Goal: Transaction & Acquisition: Book appointment/travel/reservation

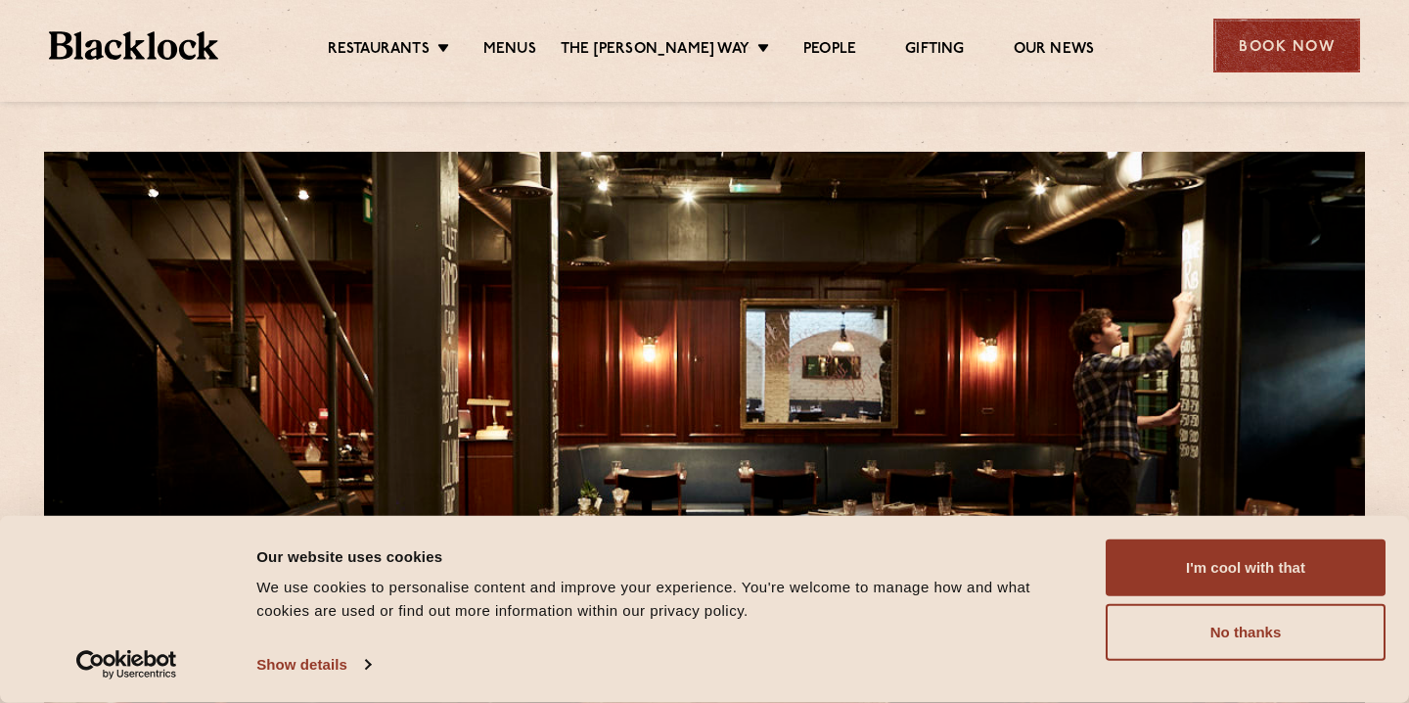
click at [1256, 43] on div "Book Now" at bounding box center [1286, 46] width 147 height 54
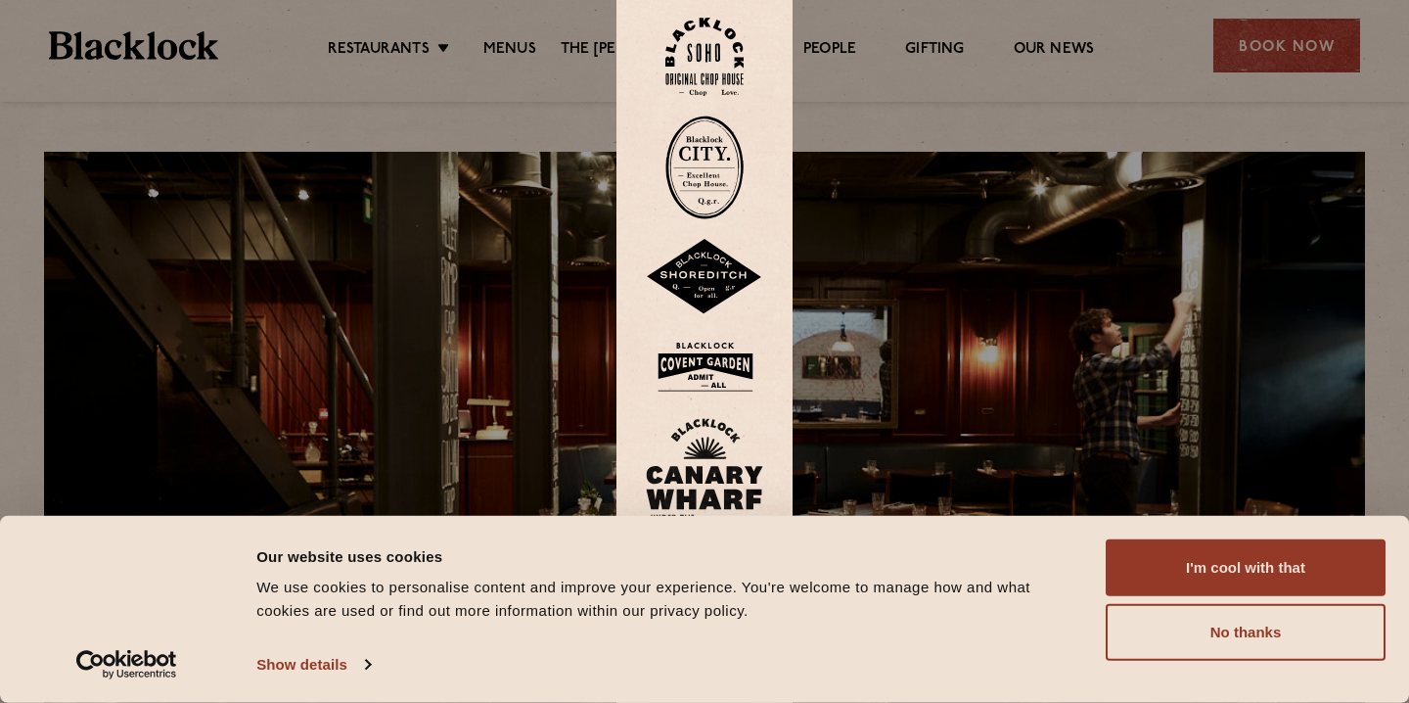
click at [710, 267] on img at bounding box center [704, 277] width 117 height 76
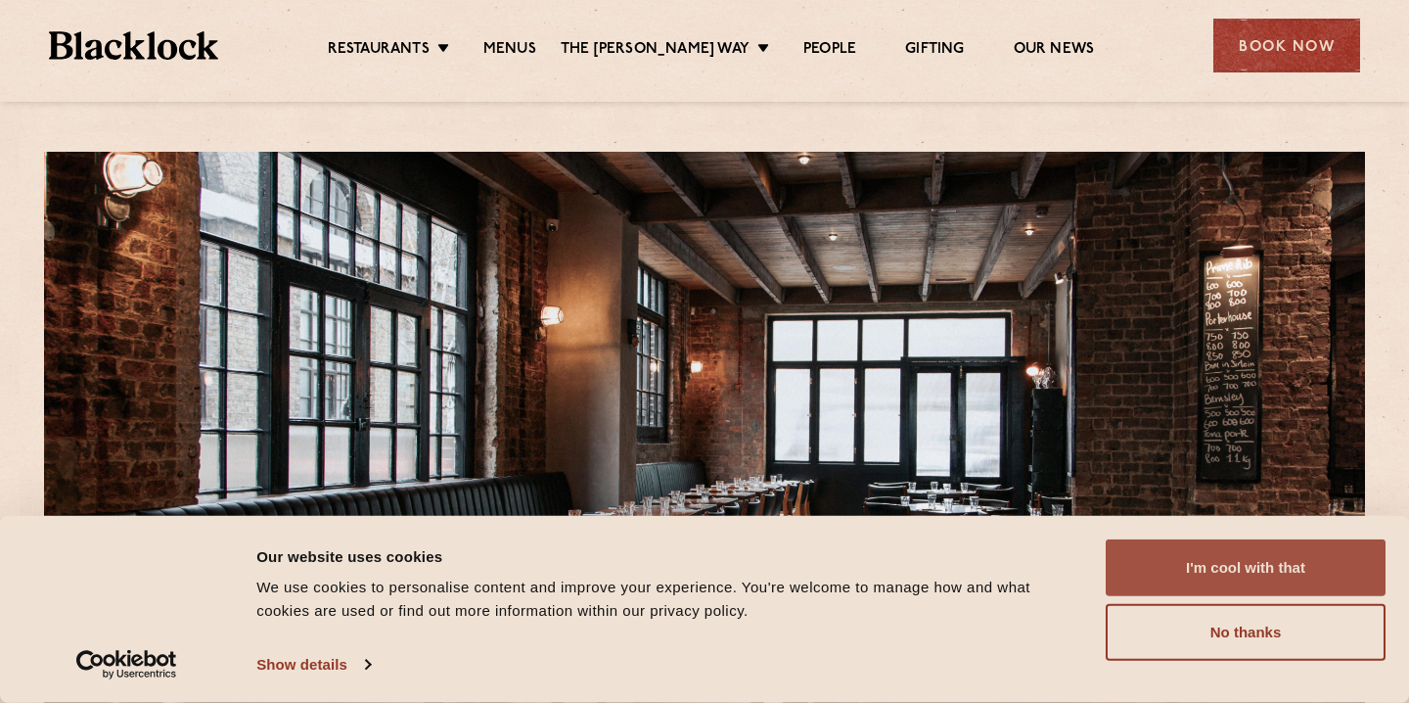
click at [1147, 554] on button "I'm cool with that" at bounding box center [1246, 567] width 280 height 57
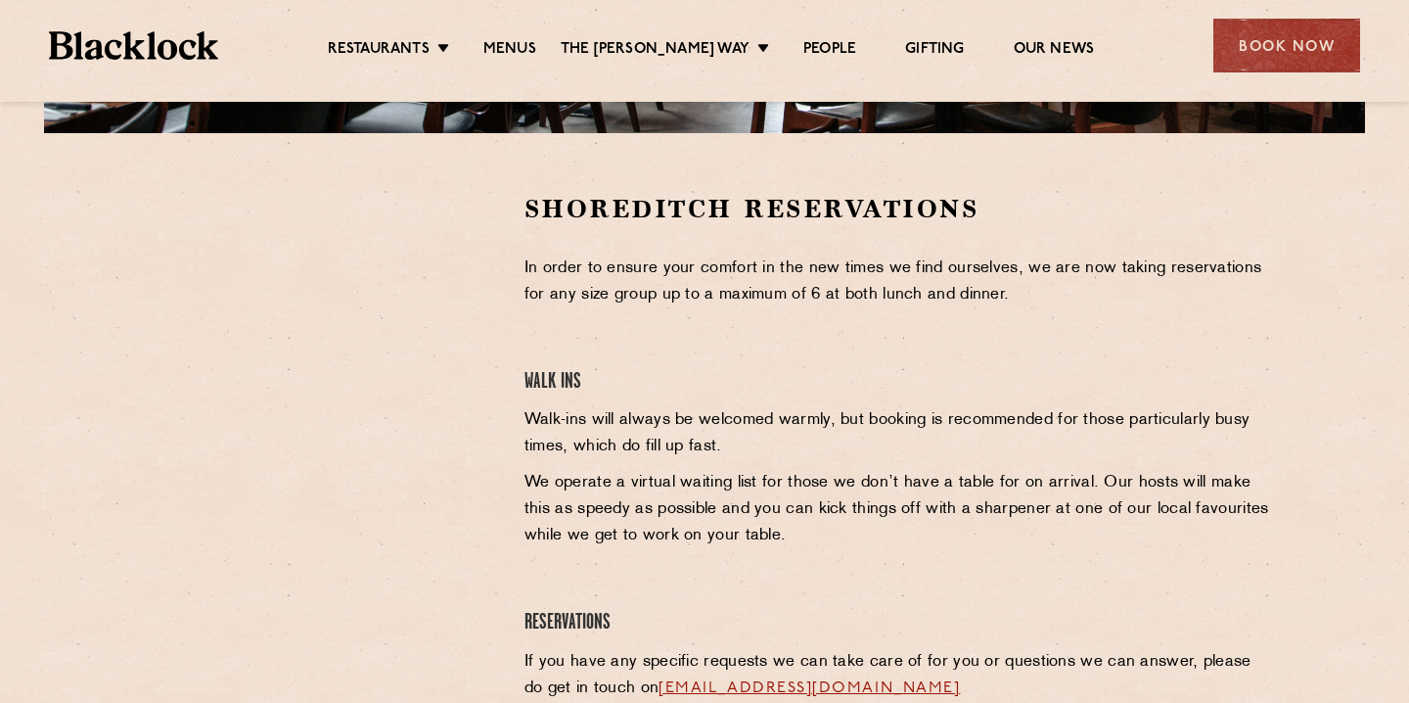
scroll to position [571, 0]
